Goal: Information Seeking & Learning: Learn about a topic

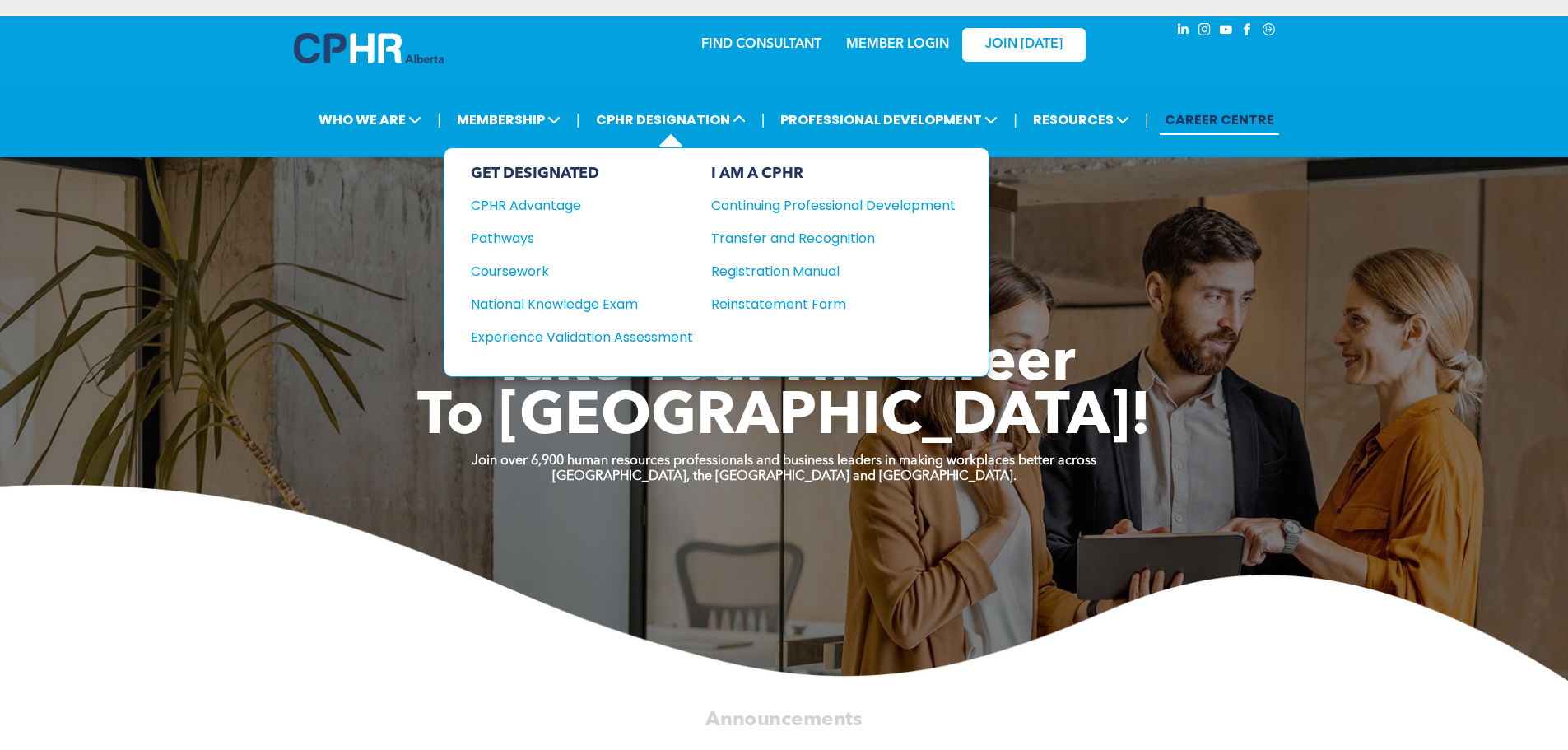
click at [591, 347] on div "GET DESIGNATED CPHR Advantage Pathways Coursework National Knowledge Exam" at bounding box center [582, 262] width 222 height 195
click at [592, 338] on div "Experience Validation Assessment" at bounding box center [571, 336] width 200 height 20
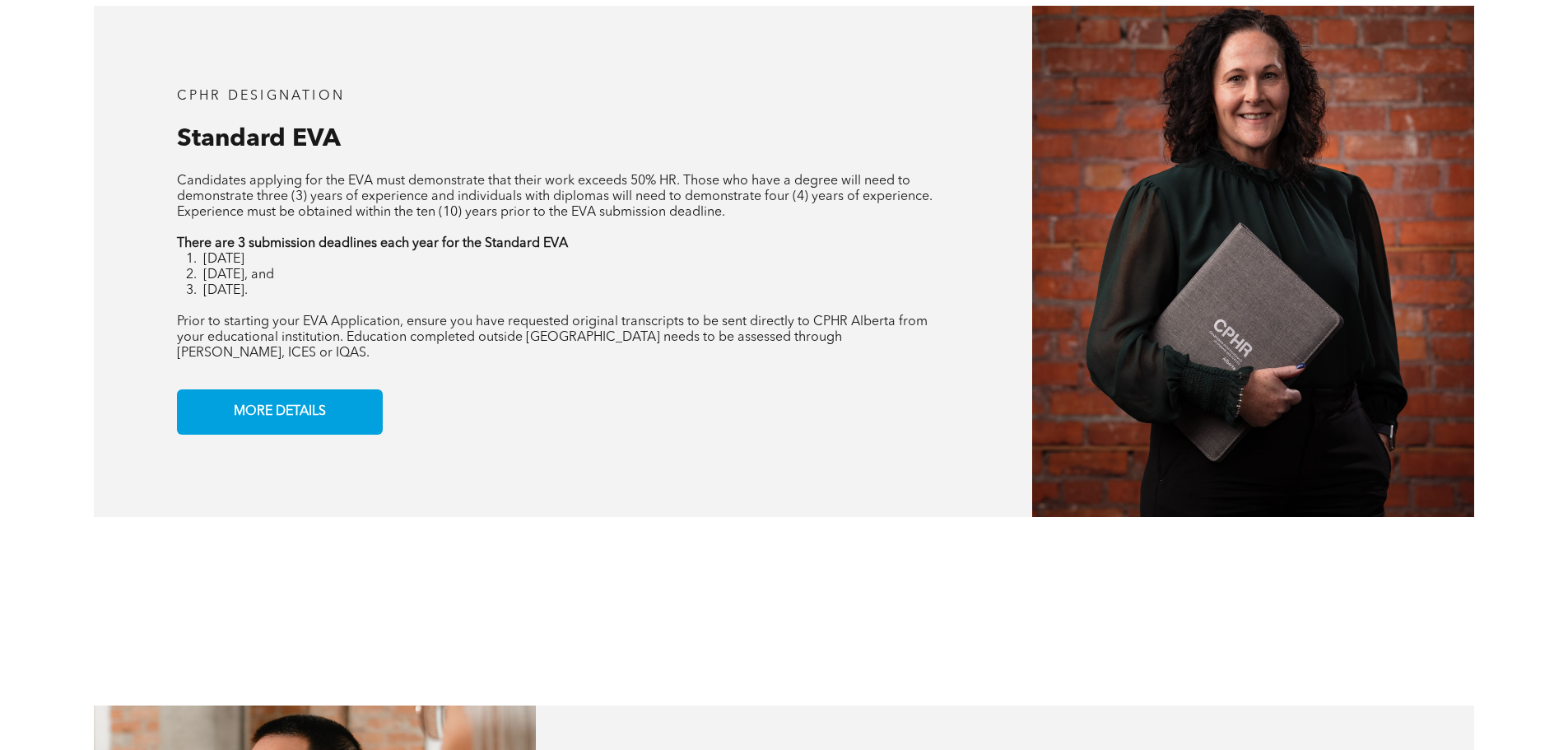
scroll to position [1481, 0]
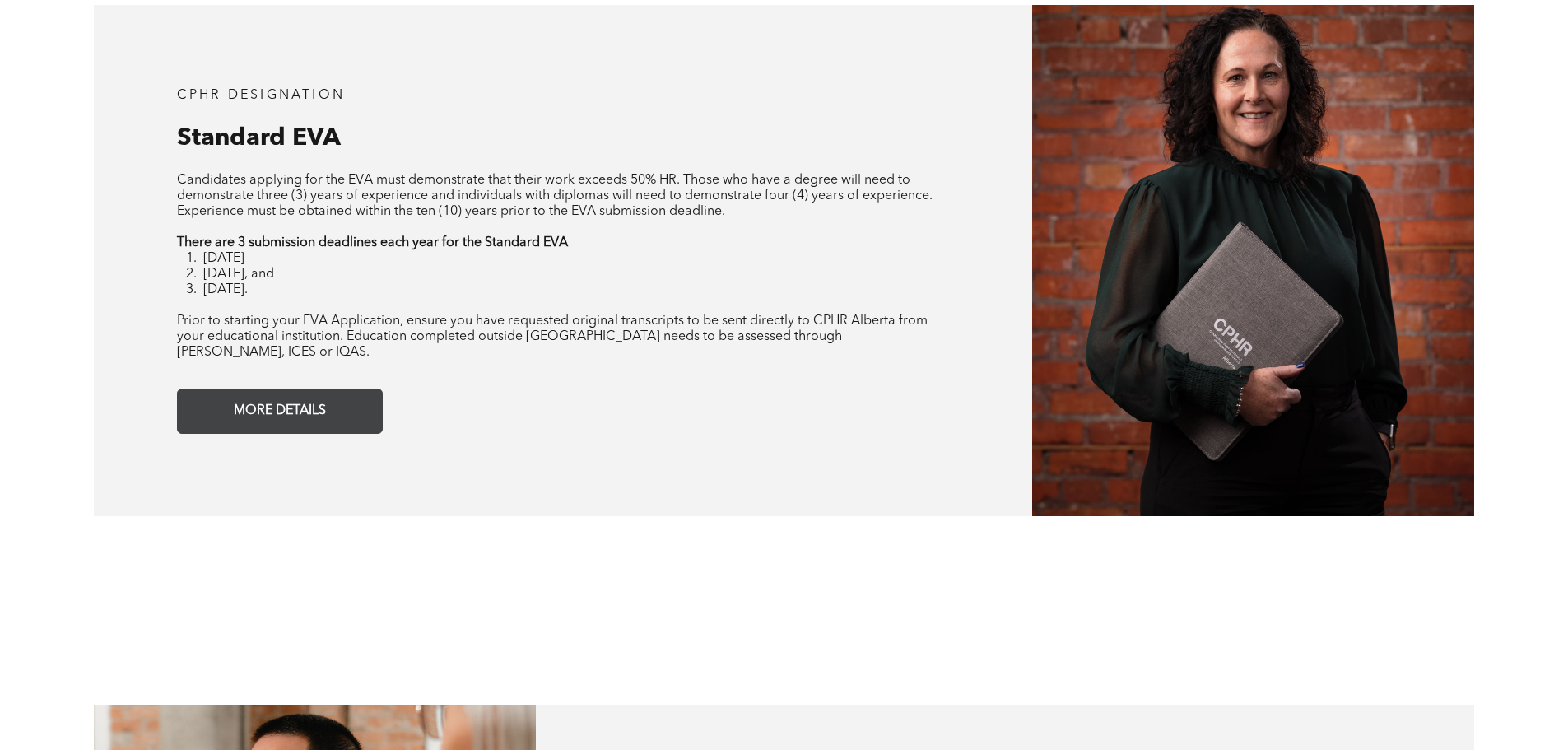
click at [276, 411] on link "MORE DETAILS" at bounding box center [280, 410] width 206 height 45
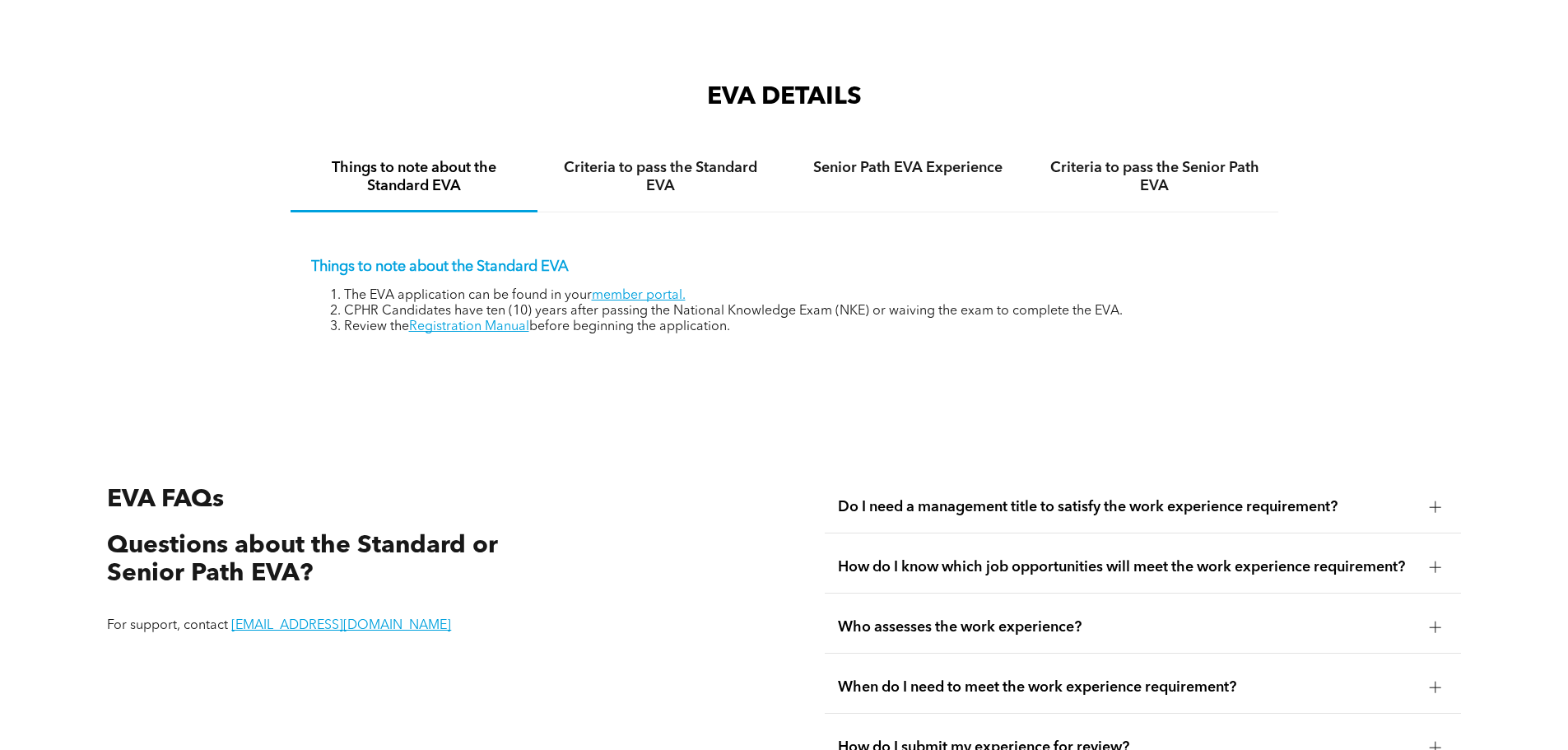
scroll to position [2759, 0]
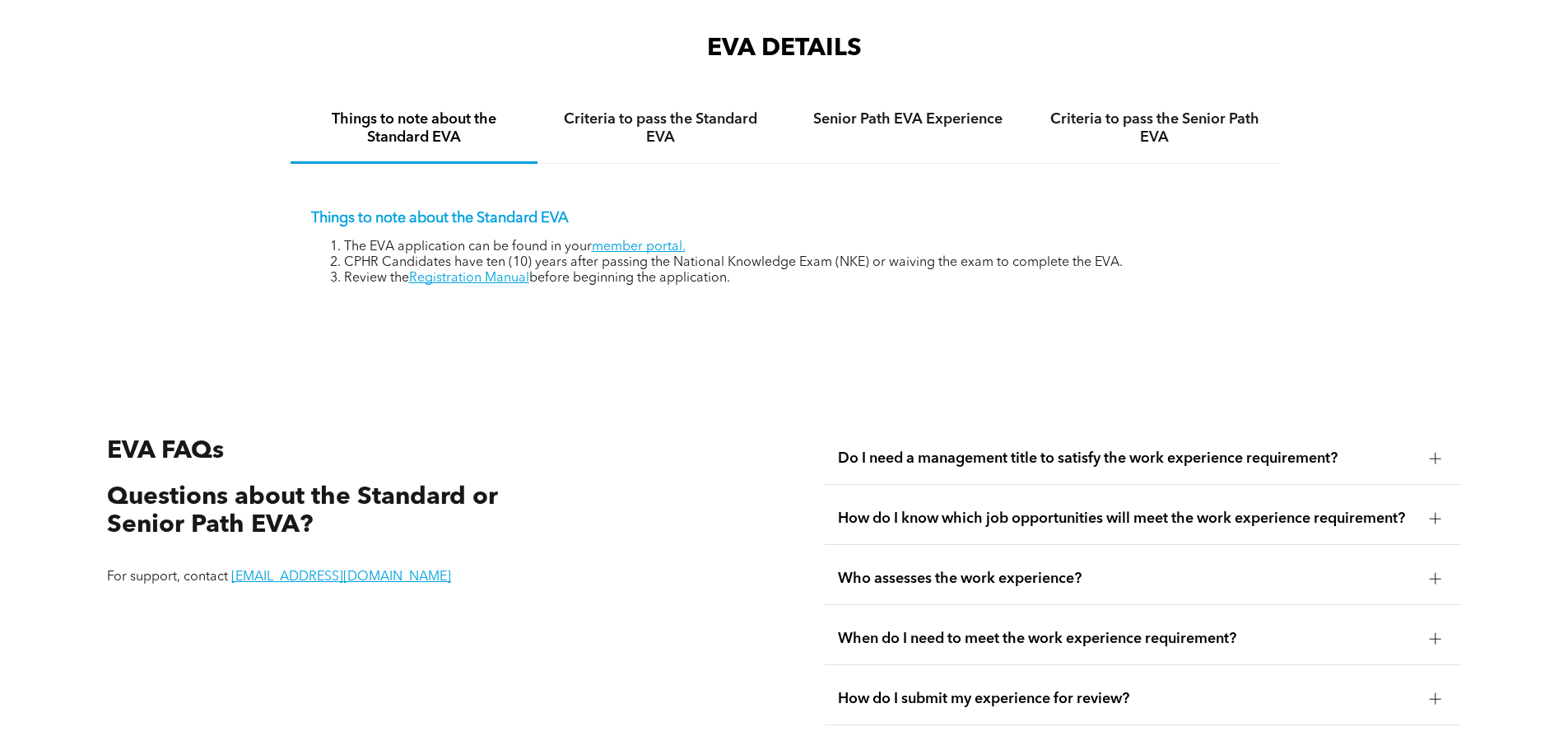
click at [942, 509] on span "How do I know which job opportunities will meet the work experience requirement?" at bounding box center [1127, 518] width 579 height 18
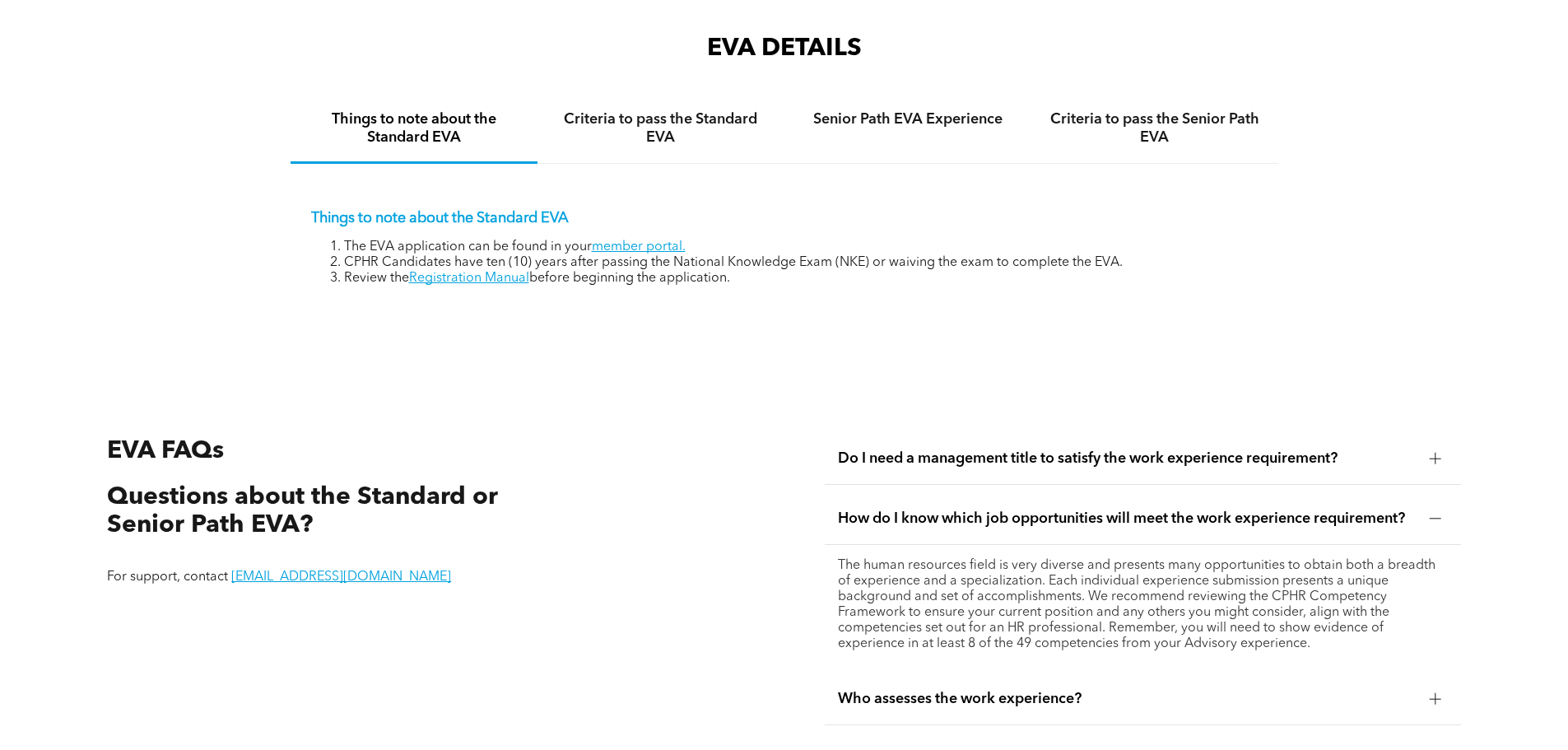
click at [930, 509] on span "How do I know which job opportunities will meet the work experience requirement?" at bounding box center [1127, 518] width 579 height 18
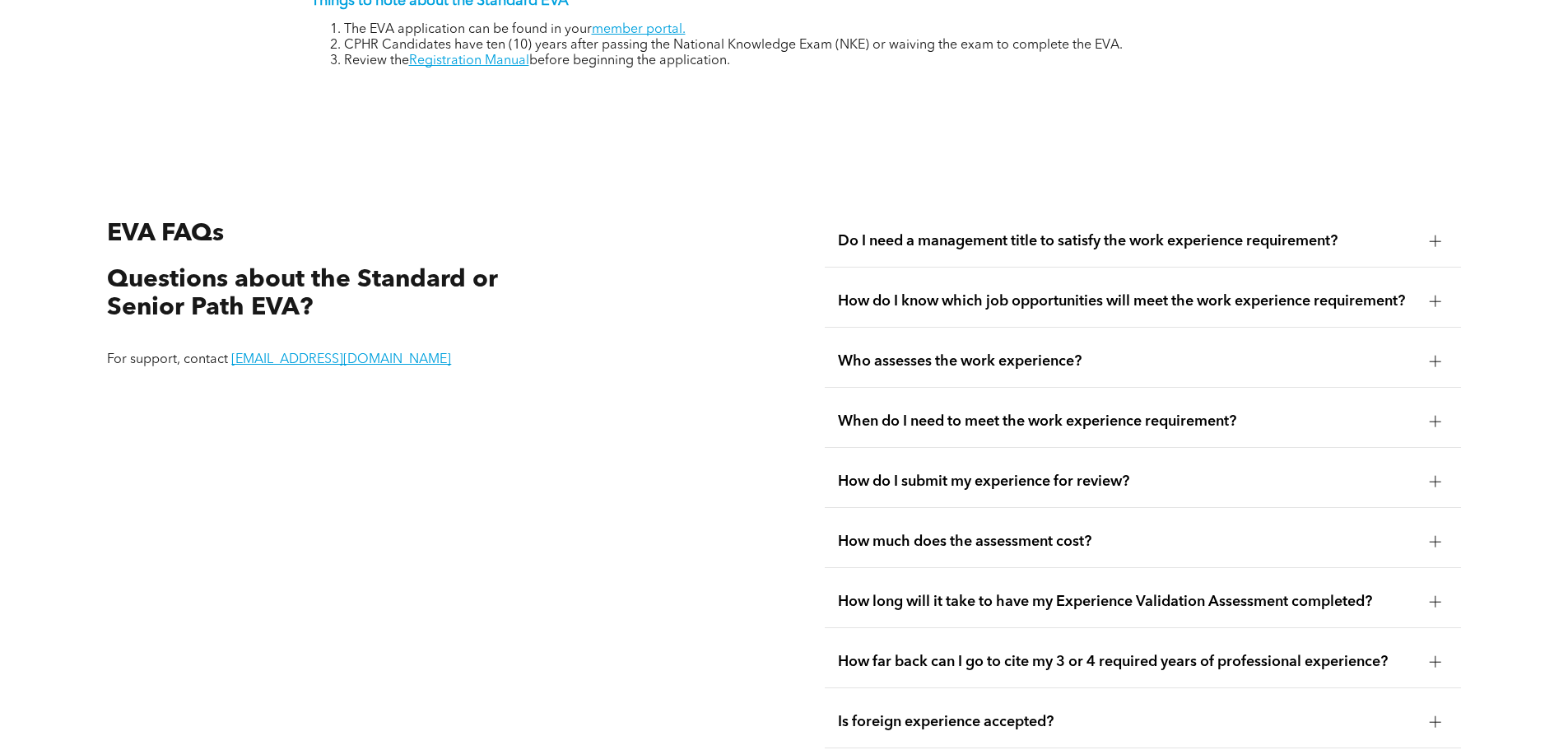
scroll to position [3006, 0]
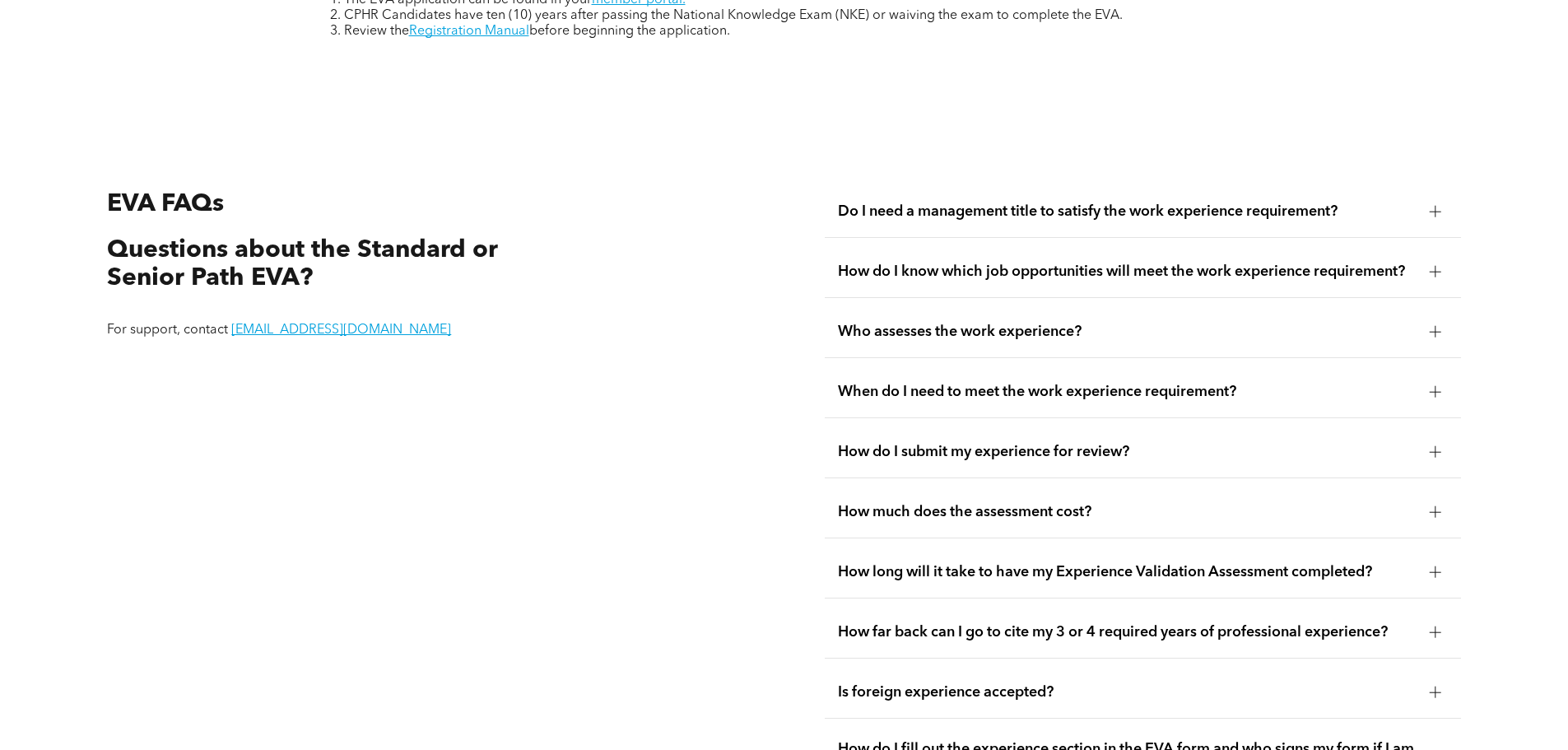
click at [909, 443] on span "How do I submit my experience for review?" at bounding box center [1127, 452] width 579 height 18
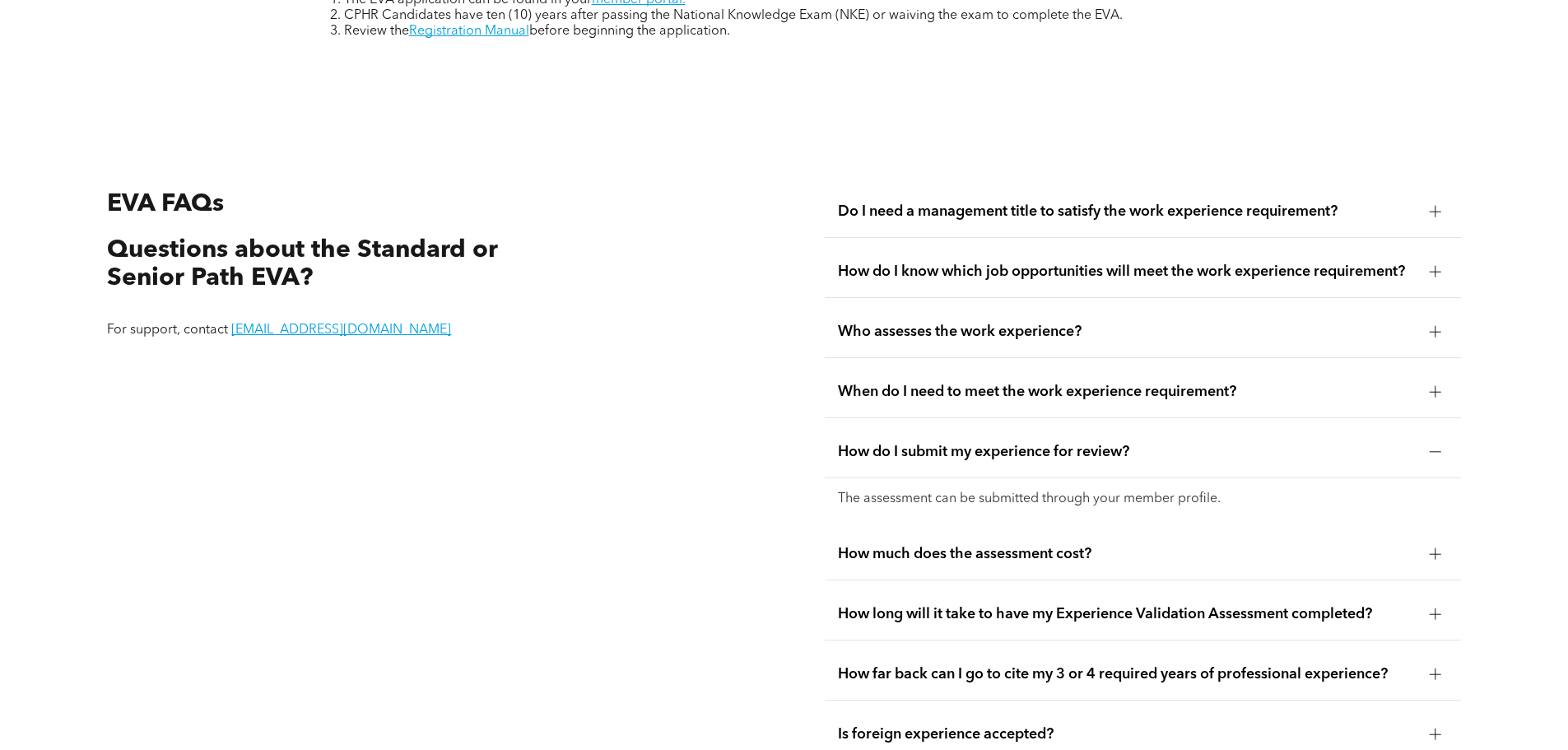
click at [908, 443] on span "How do I submit my experience for review?" at bounding box center [1127, 452] width 579 height 18
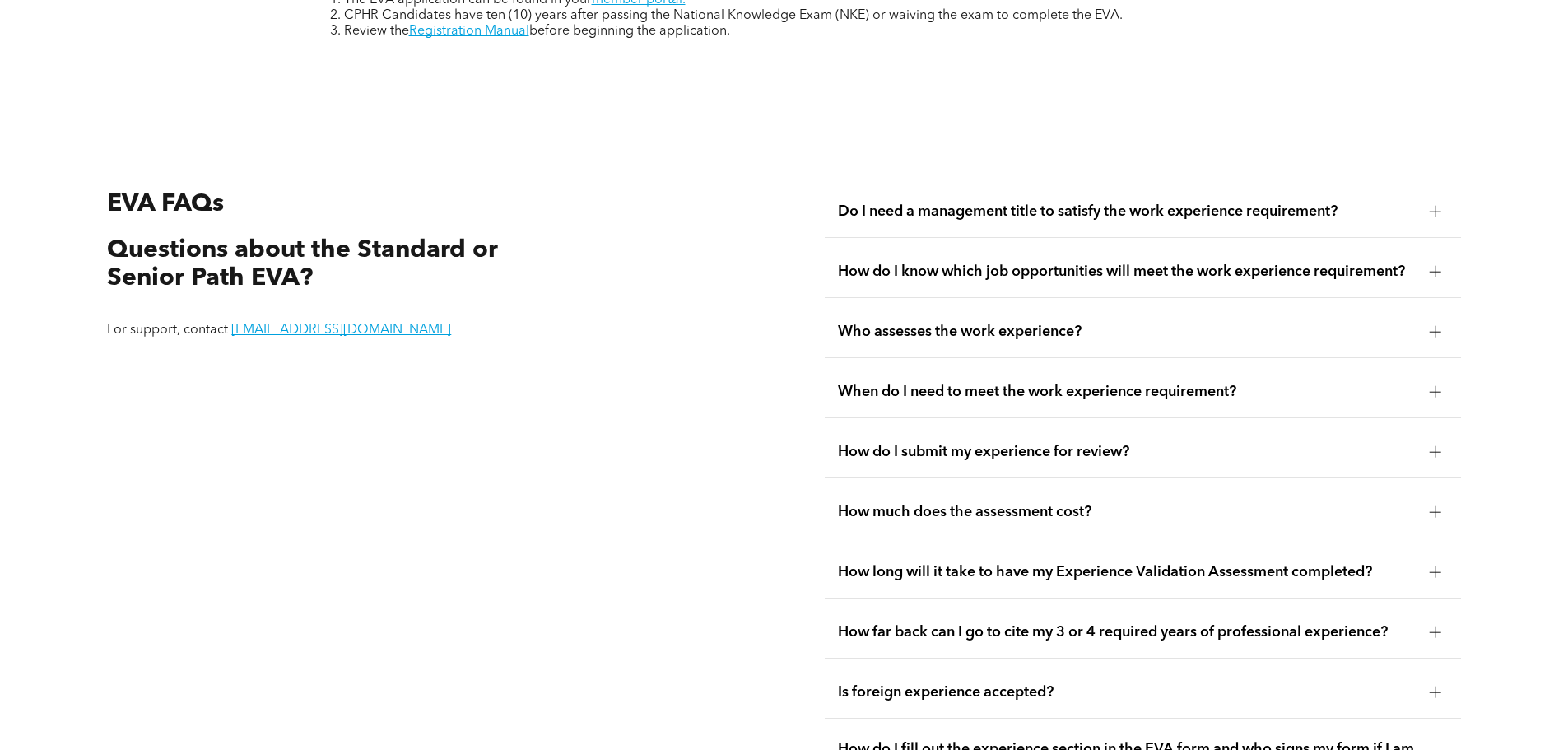
click at [910, 503] on span "How much does the assessment cost?" at bounding box center [1127, 511] width 579 height 18
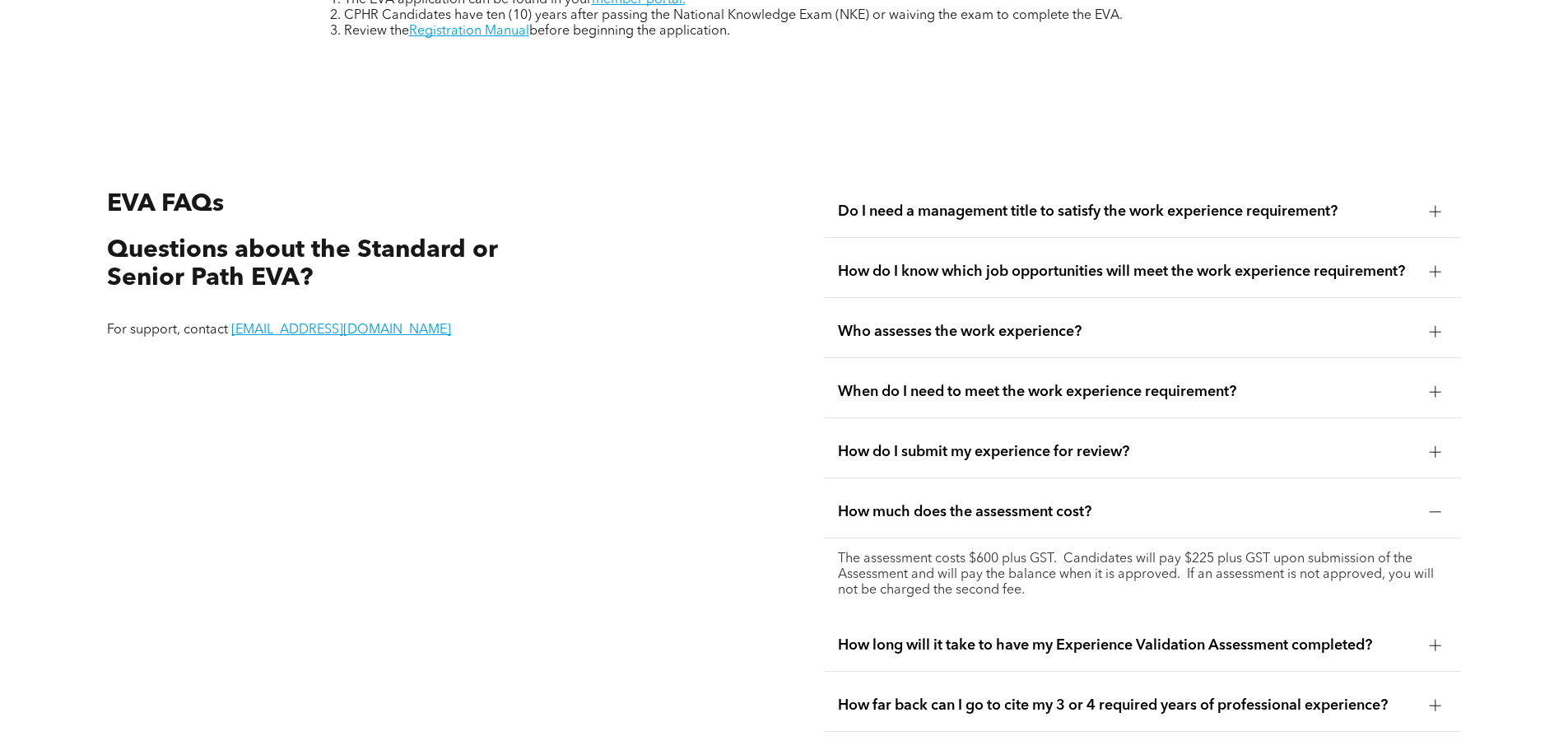
click at [905, 503] on span "How much does the assessment cost?" at bounding box center [1127, 511] width 579 height 18
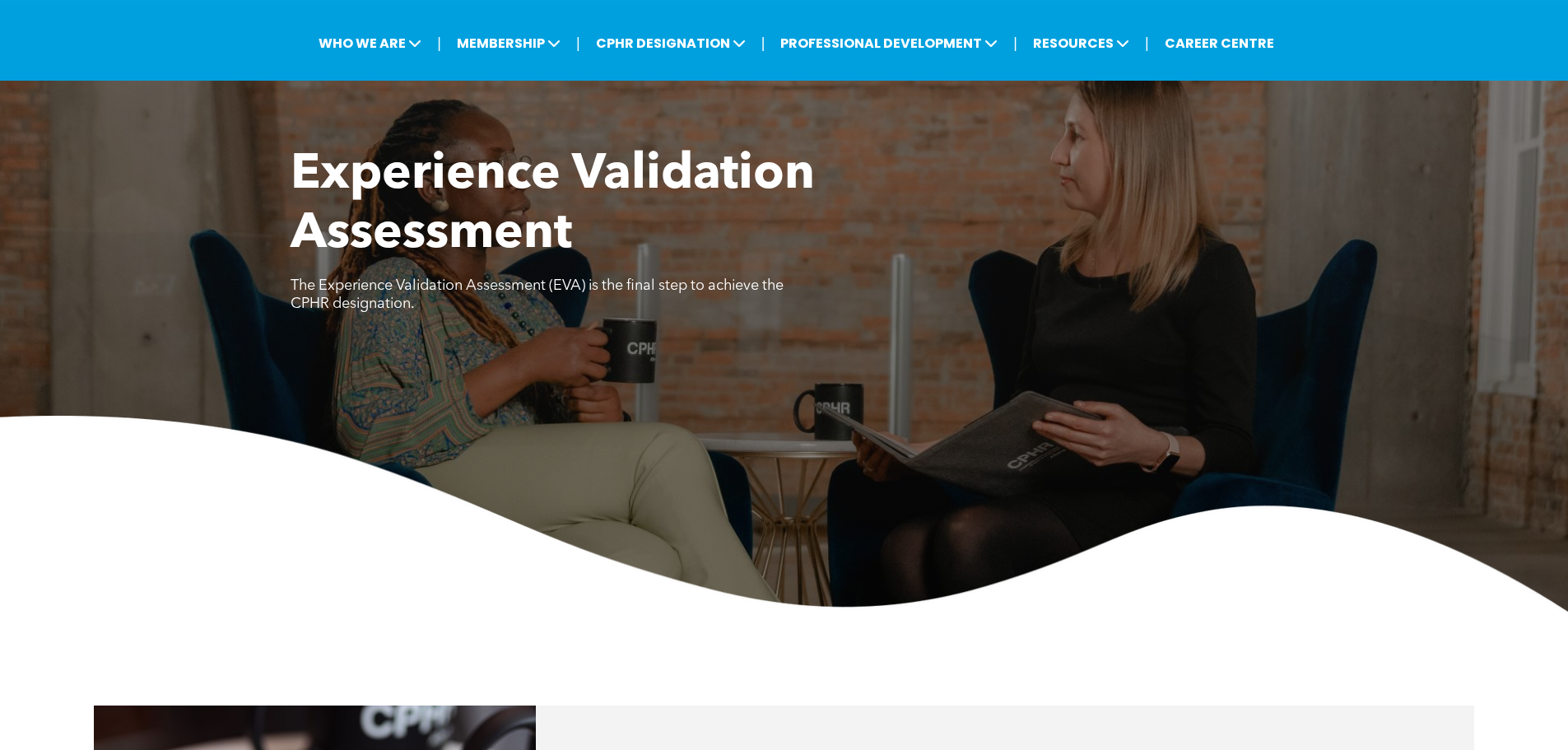
scroll to position [0, 0]
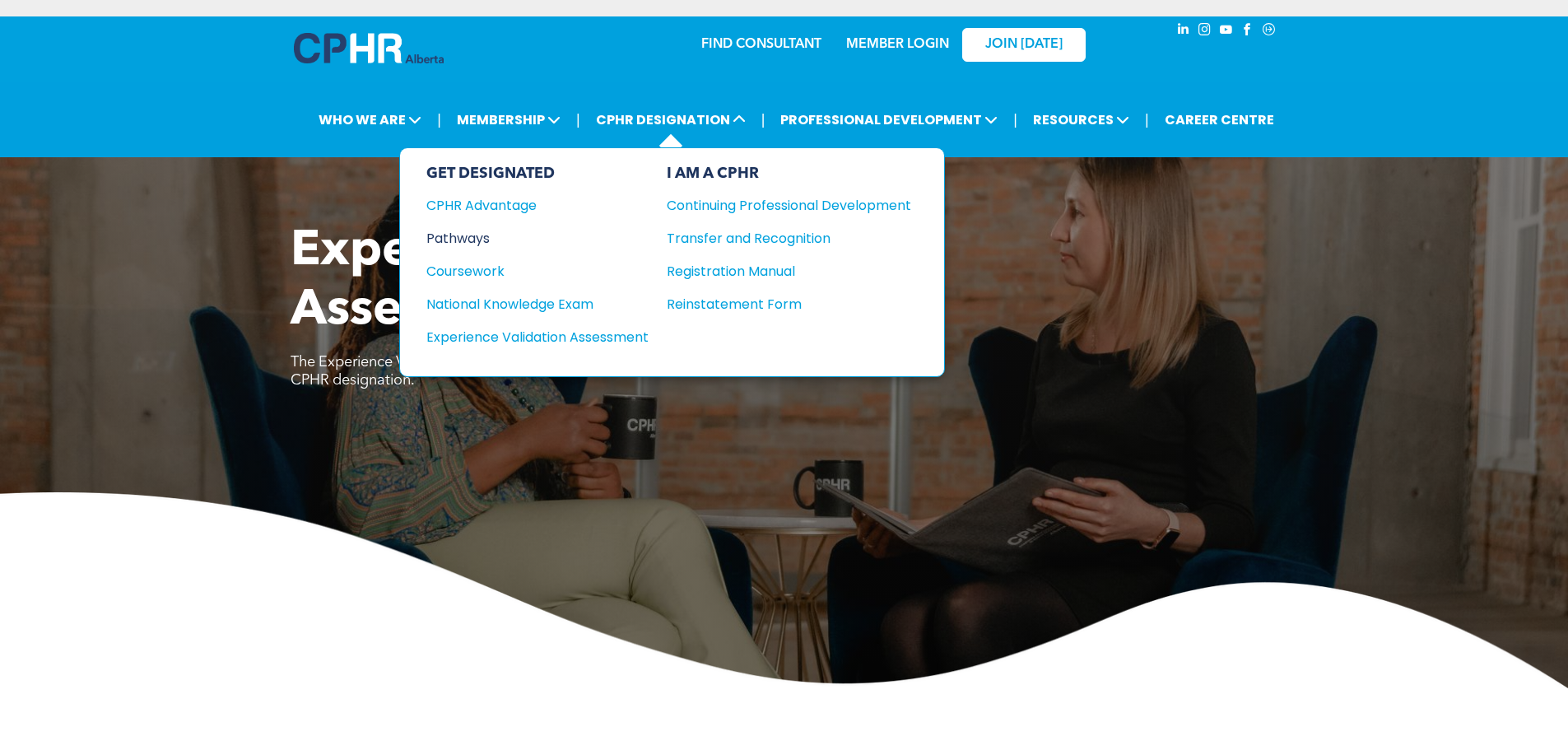
click at [471, 233] on div "Pathways" at bounding box center [527, 238] width 200 height 20
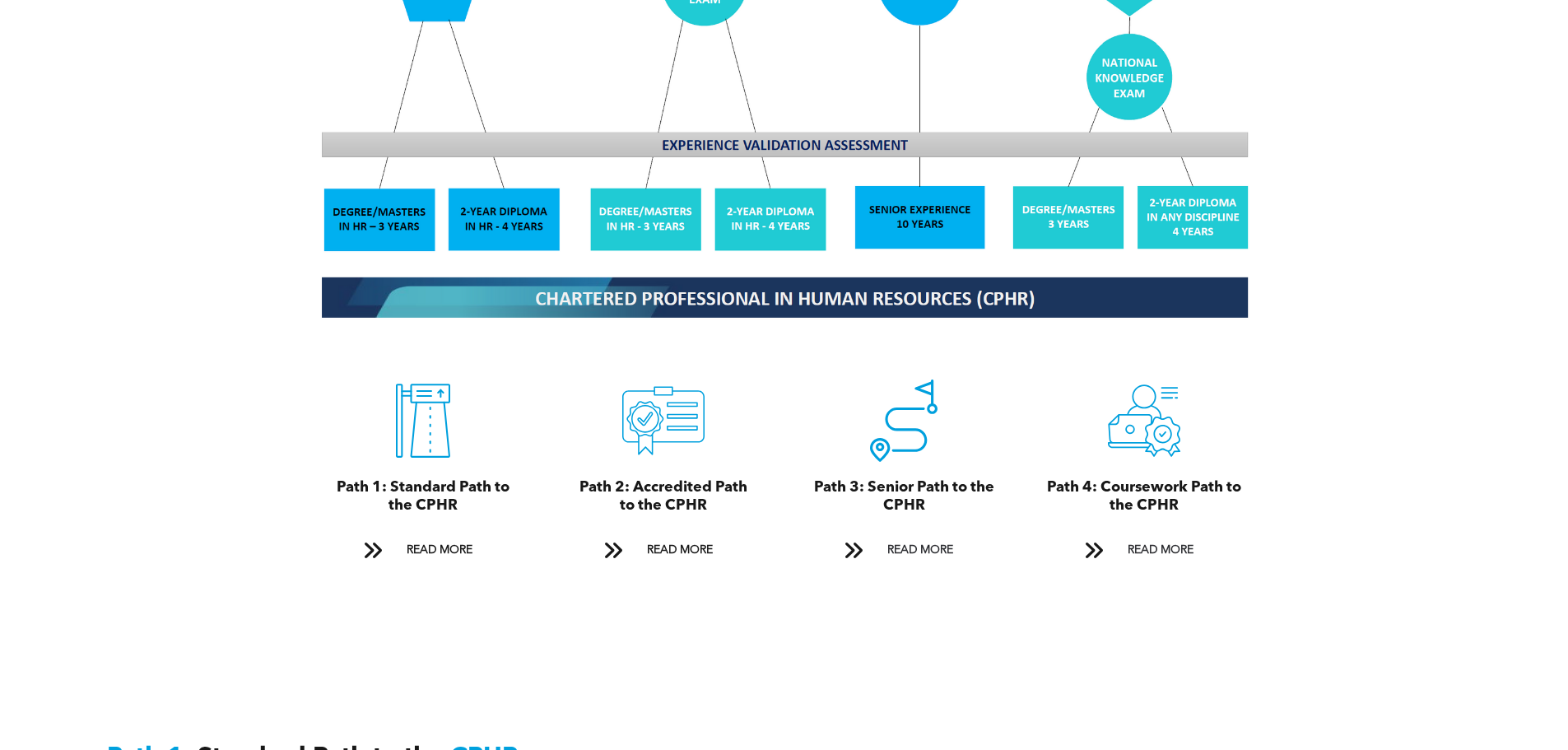
scroll to position [1645, 0]
